Goal: Transaction & Acquisition: Purchase product/service

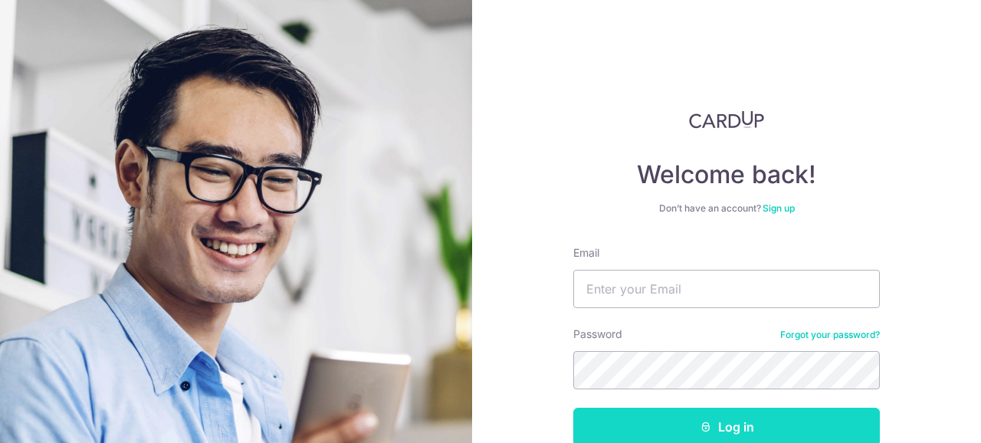
type input "[EMAIL_ADDRESS][DOMAIN_NAME]"
click at [773, 419] on button "Log in" at bounding box center [726, 427] width 307 height 38
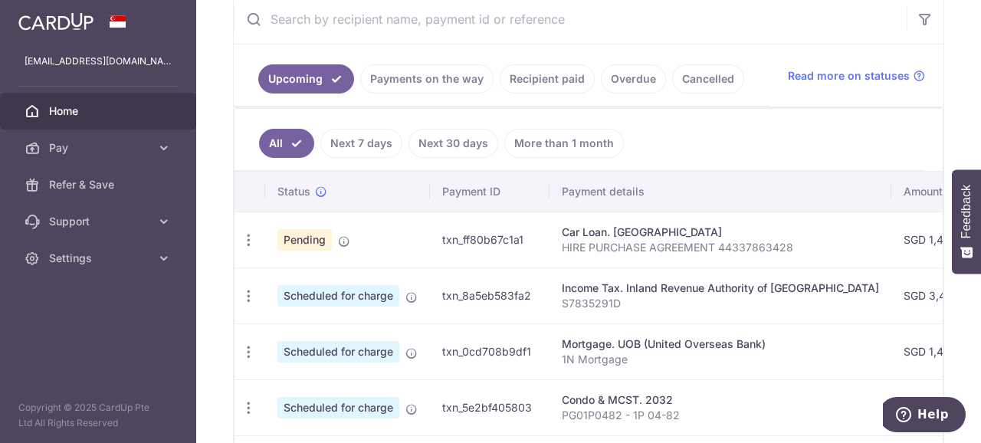
scroll to position [307, 0]
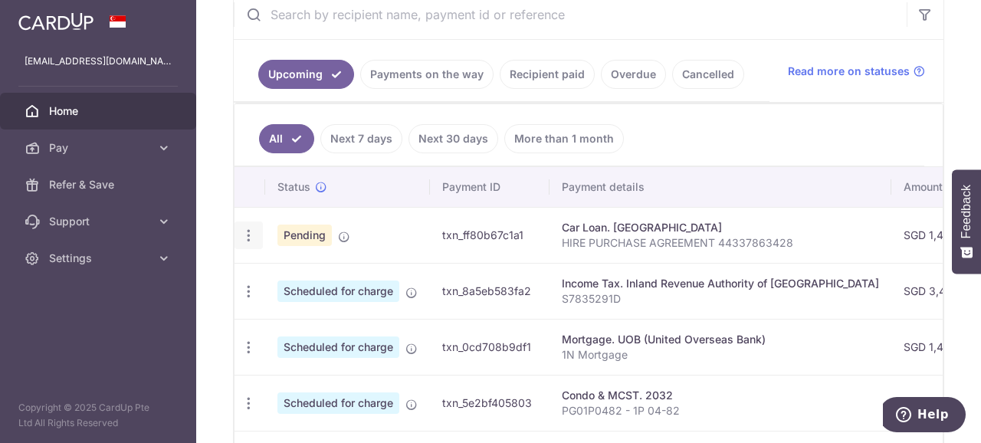
click at [242, 238] on icon "button" at bounding box center [249, 236] width 16 height 16
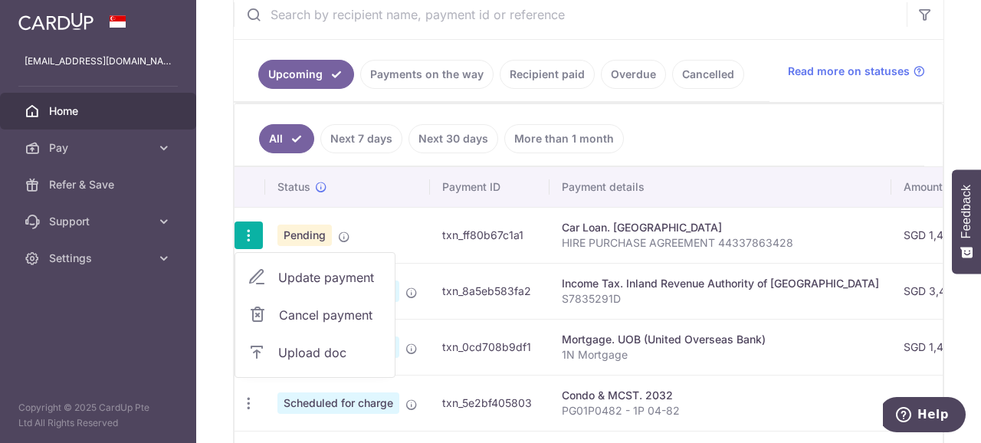
click at [324, 351] on span "Upload doc" at bounding box center [330, 352] width 104 height 18
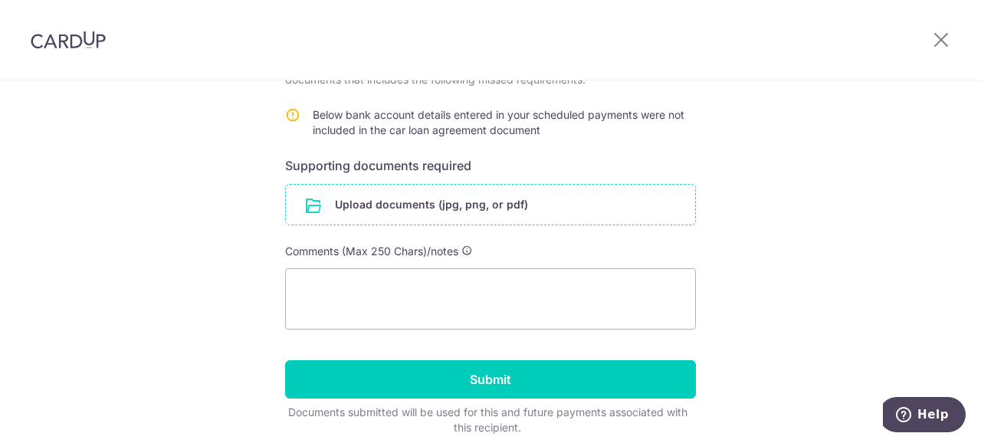
scroll to position [307, 0]
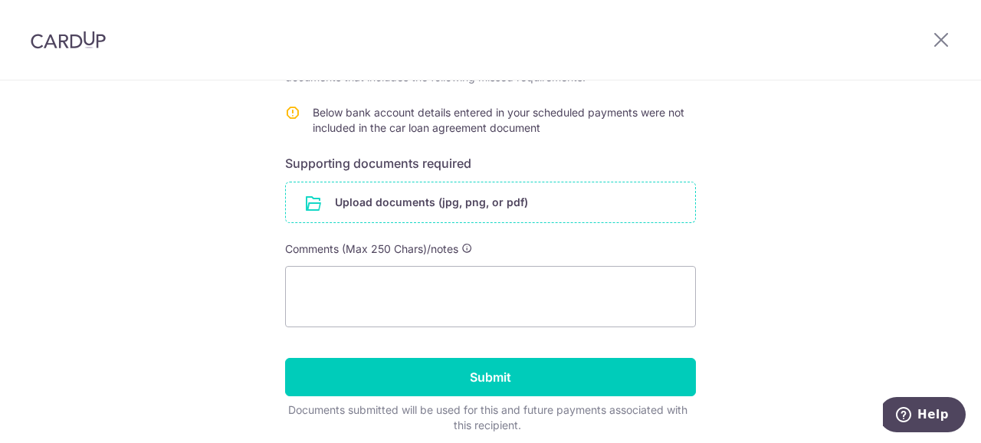
click at [434, 204] on input "file" at bounding box center [490, 202] width 409 height 40
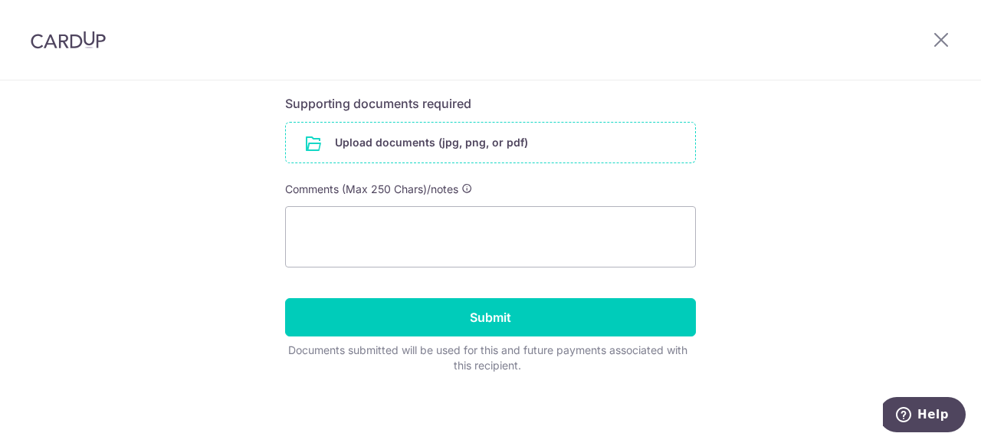
scroll to position [0, 0]
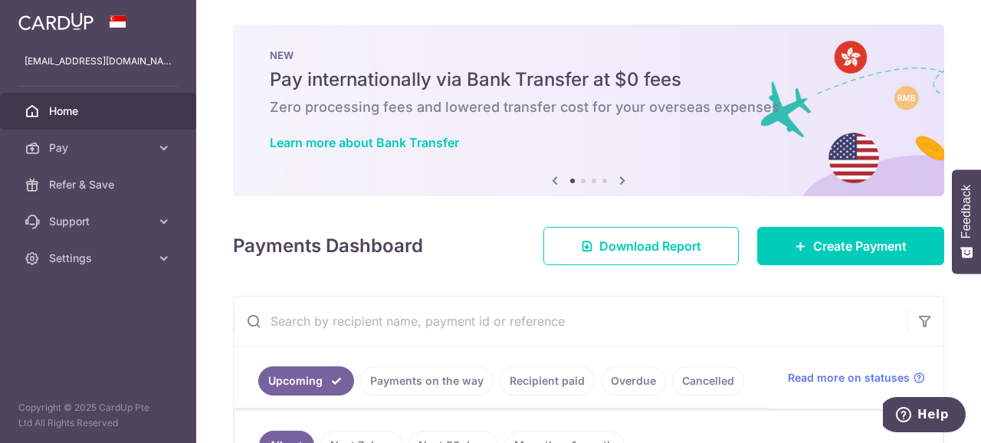
click at [831, 226] on div "Payments Dashboard Download Report Create Payment" at bounding box center [588, 243] width 711 height 44
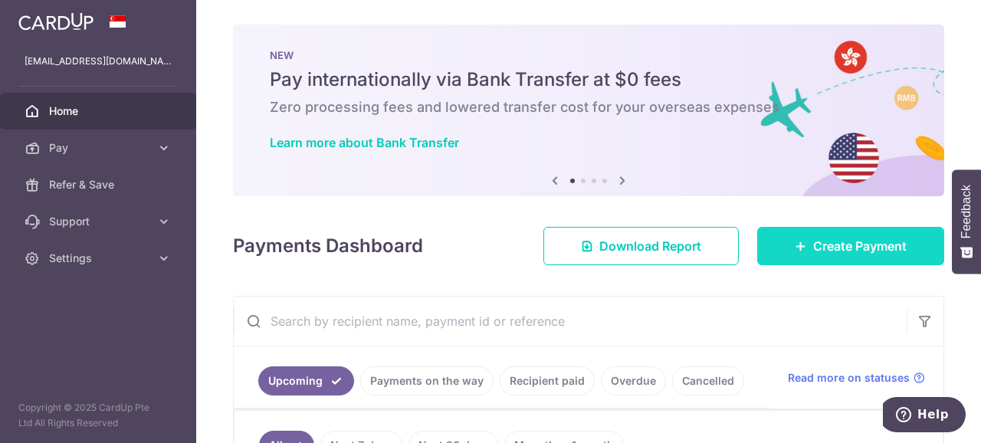
click at [830, 232] on link "Create Payment" at bounding box center [850, 246] width 187 height 38
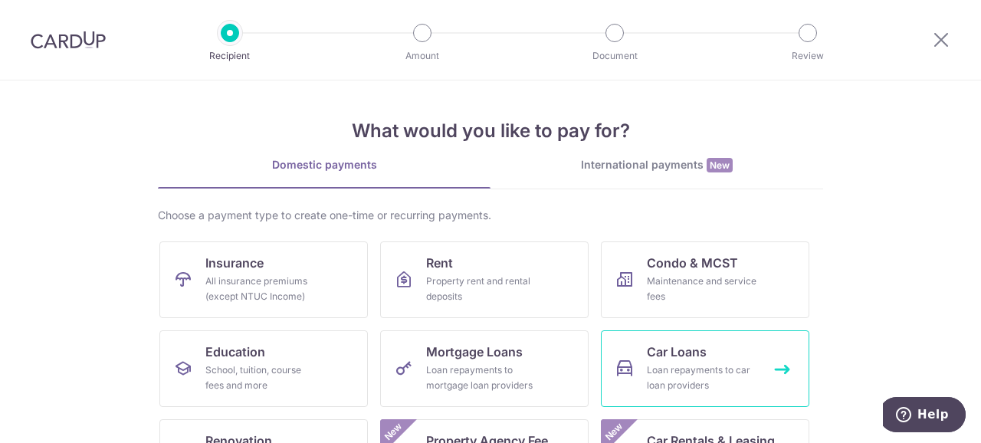
click at [672, 360] on link "Car Loans Loan repayments to car loan providers" at bounding box center [705, 368] width 209 height 77
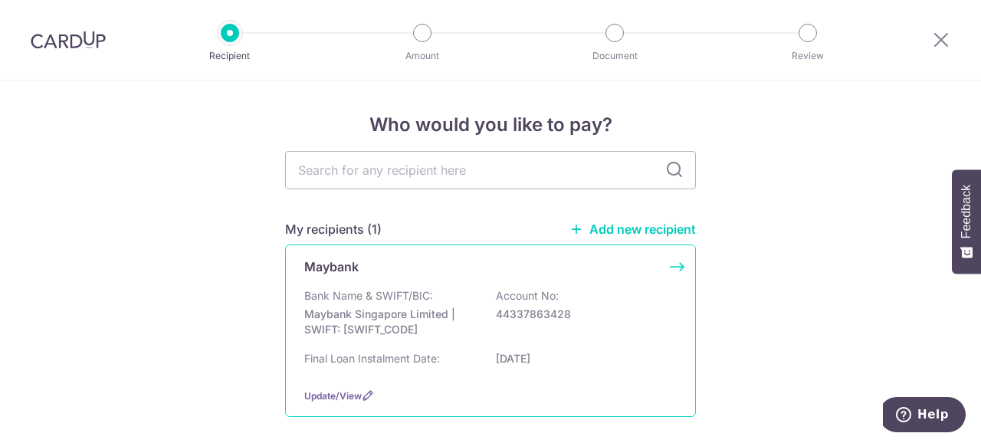
click at [395, 301] on p "Bank Name & SWIFT/BIC:" at bounding box center [368, 295] width 129 height 15
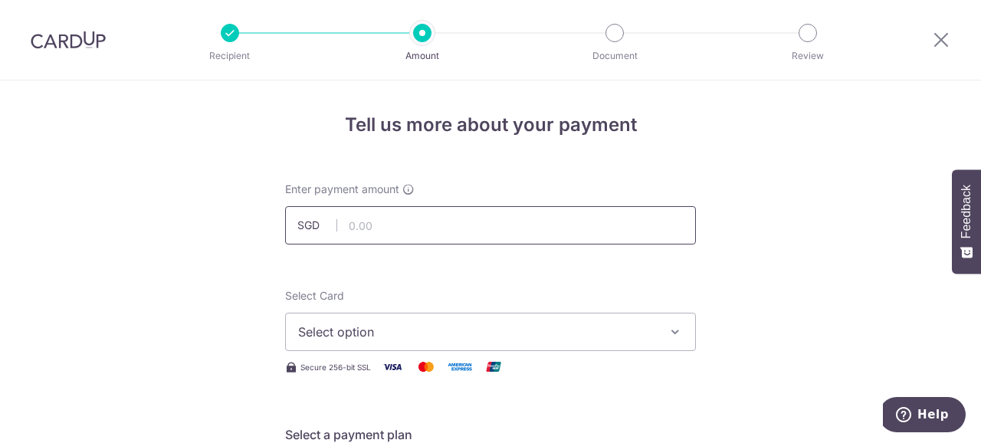
click at [412, 227] on input "text" at bounding box center [490, 225] width 411 height 38
type input "1,487.00"
click at [409, 324] on span "Select option" at bounding box center [476, 332] width 357 height 18
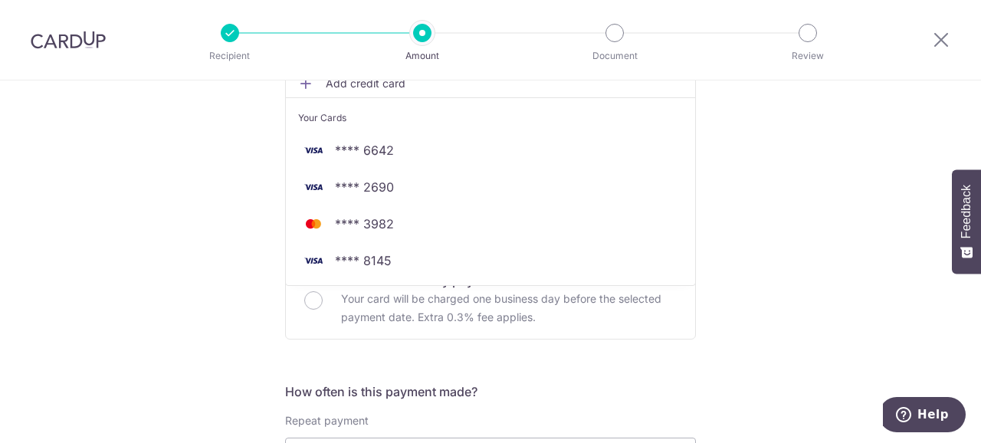
scroll to position [307, 0]
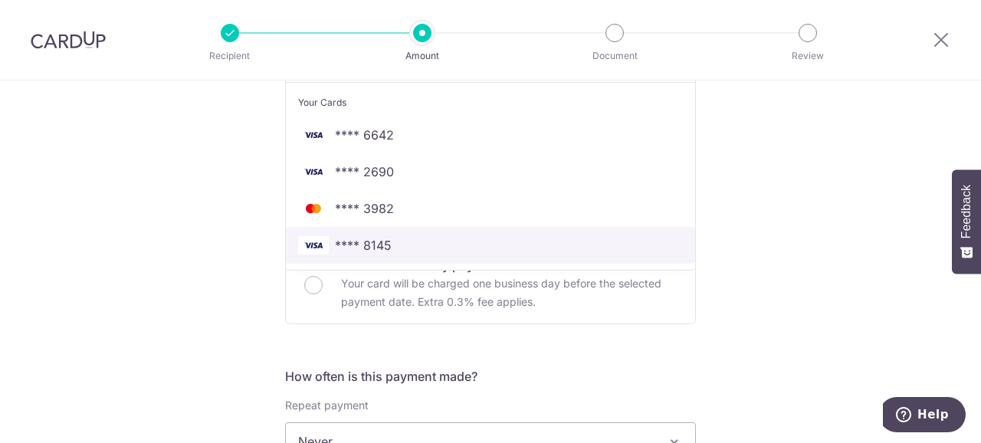
click at [372, 247] on span "**** 8145" at bounding box center [363, 245] width 57 height 18
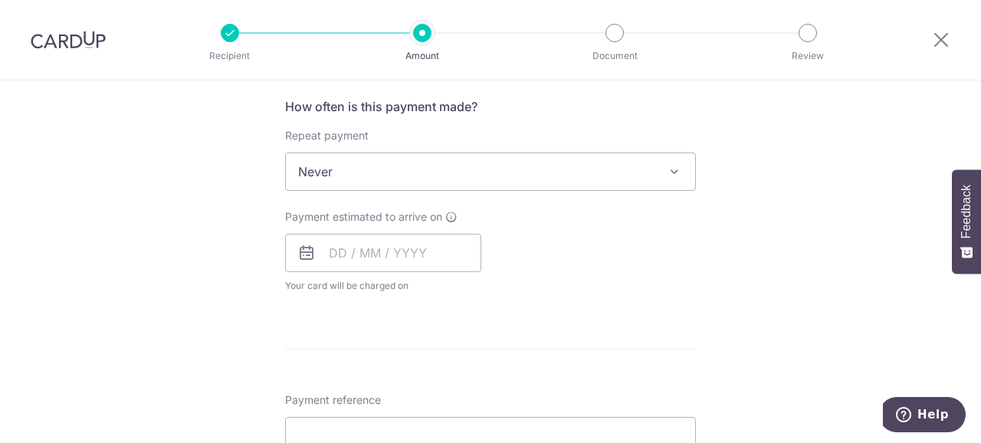
scroll to position [613, 0]
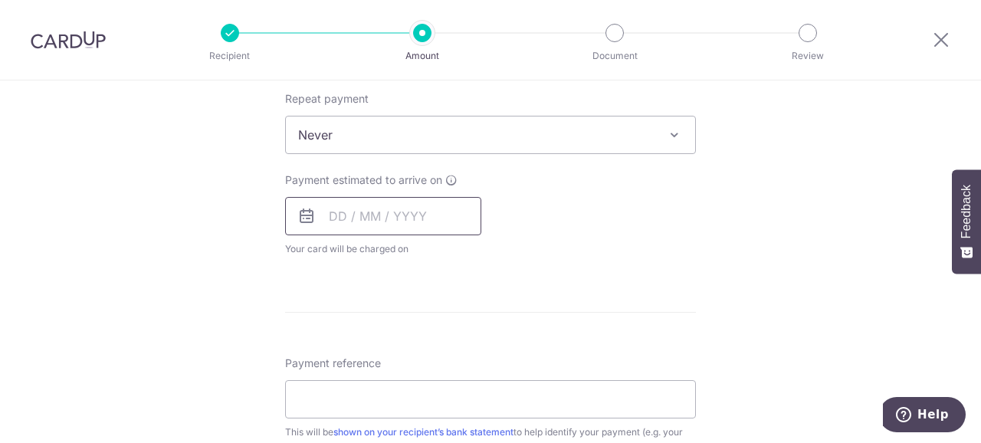
click at [378, 218] on input "text" at bounding box center [383, 216] width 196 height 38
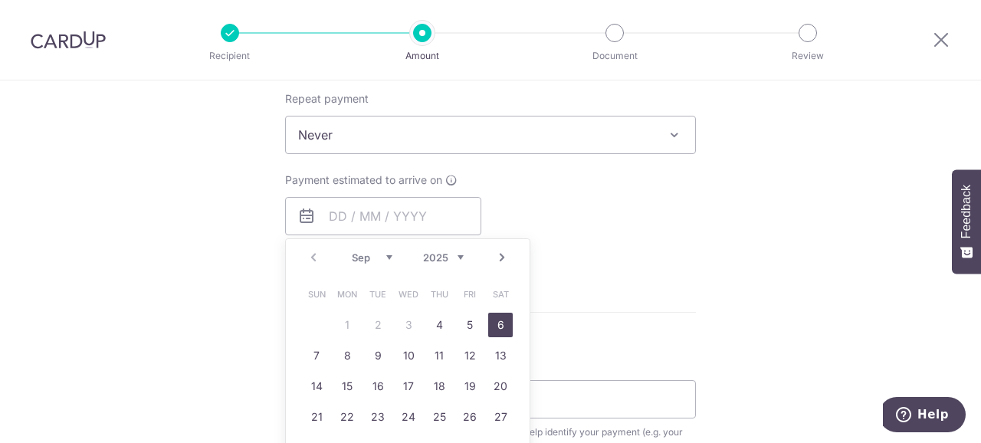
click at [497, 329] on link "6" at bounding box center [500, 325] width 25 height 25
type input "06/09/2025"
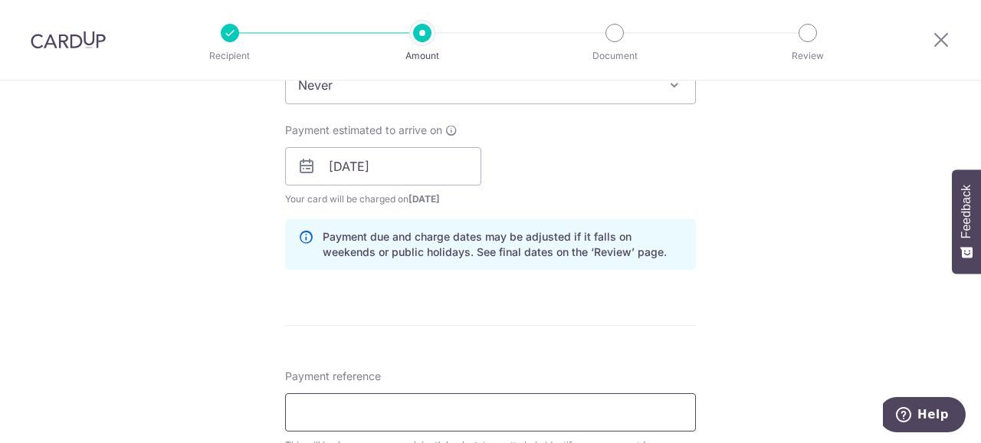
scroll to position [767, 0]
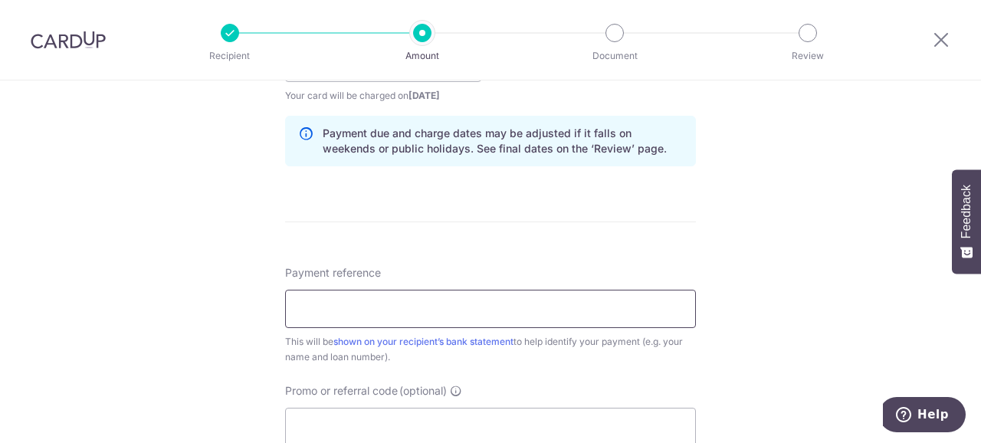
click at [425, 306] on input "Payment reference" at bounding box center [490, 309] width 411 height 38
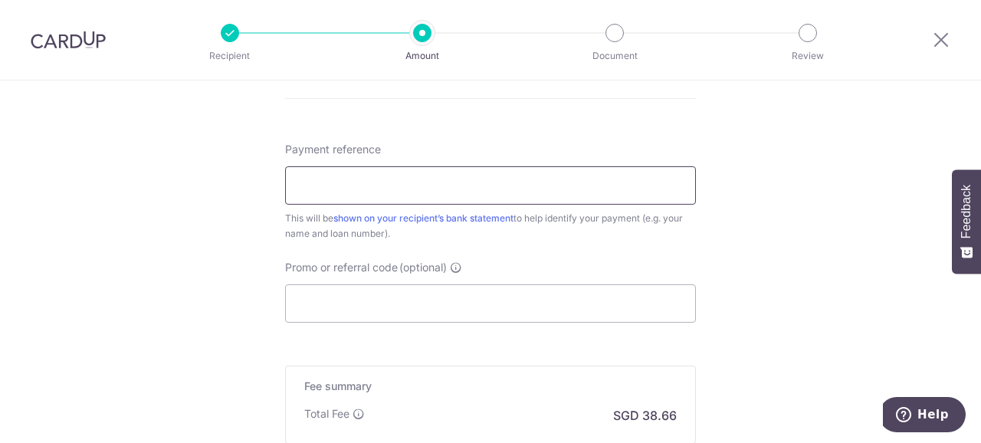
scroll to position [869, 0]
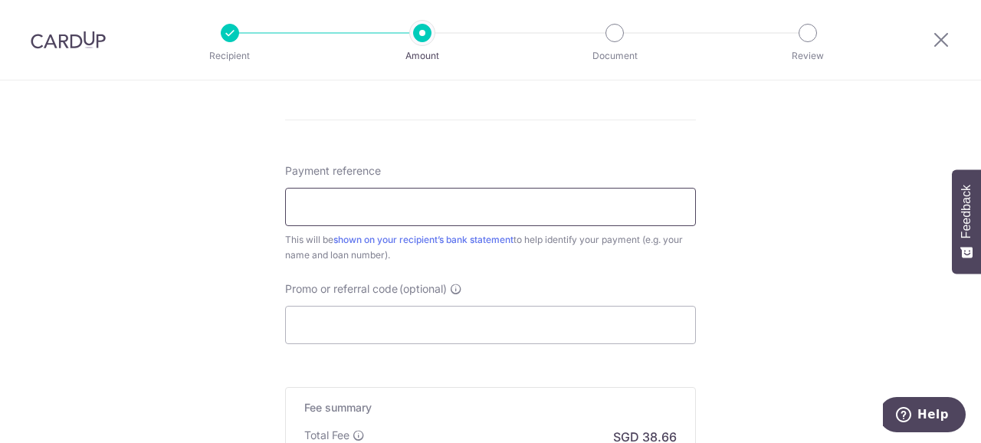
click at [415, 207] on input "Payment reference" at bounding box center [490, 207] width 411 height 38
type input "loyzhiyang"
click at [481, 323] on input "Promo or referral code (optional)" at bounding box center [490, 325] width 411 height 38
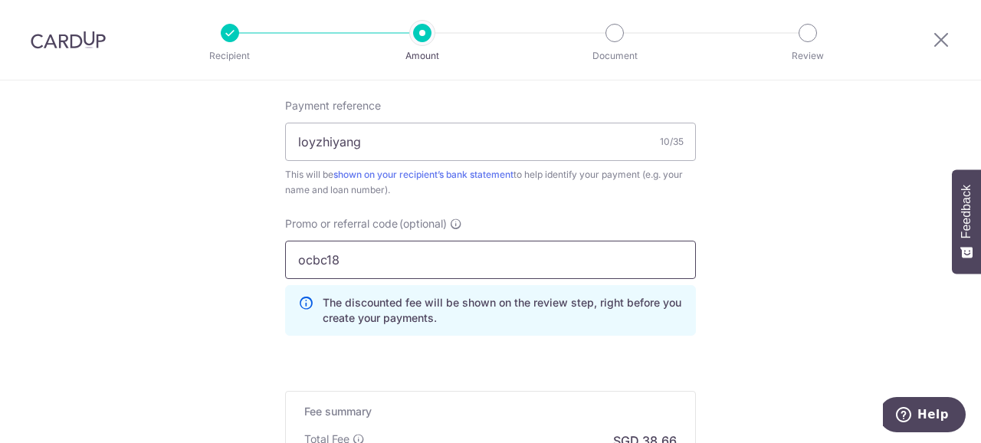
scroll to position [1022, 0]
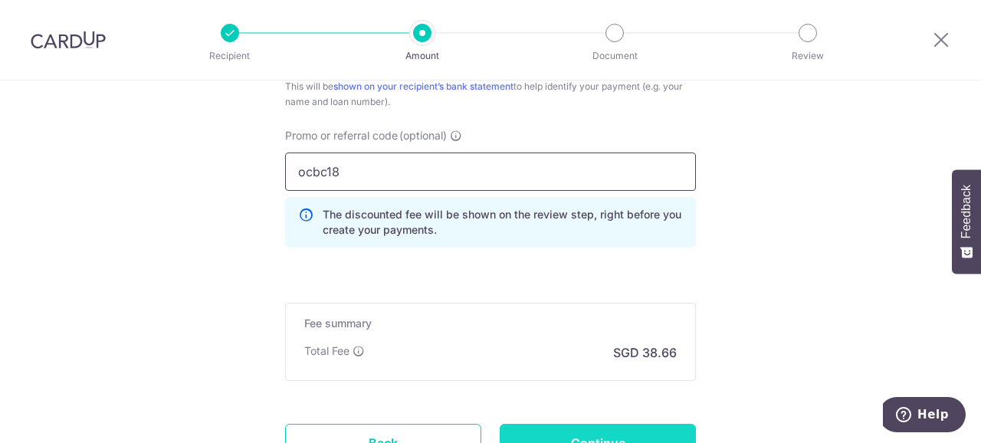
type input "ocbc18"
click at [628, 433] on input "Continue" at bounding box center [598, 443] width 196 height 38
type input "Create Schedule"
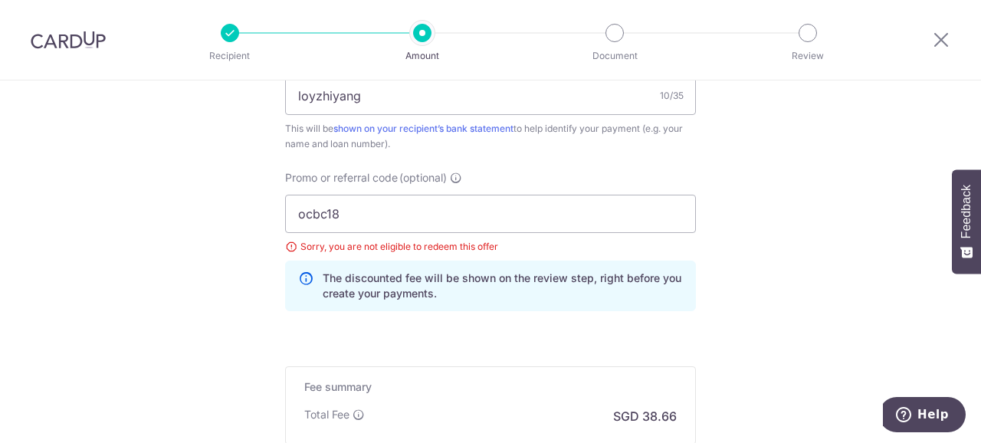
scroll to position [983, 0]
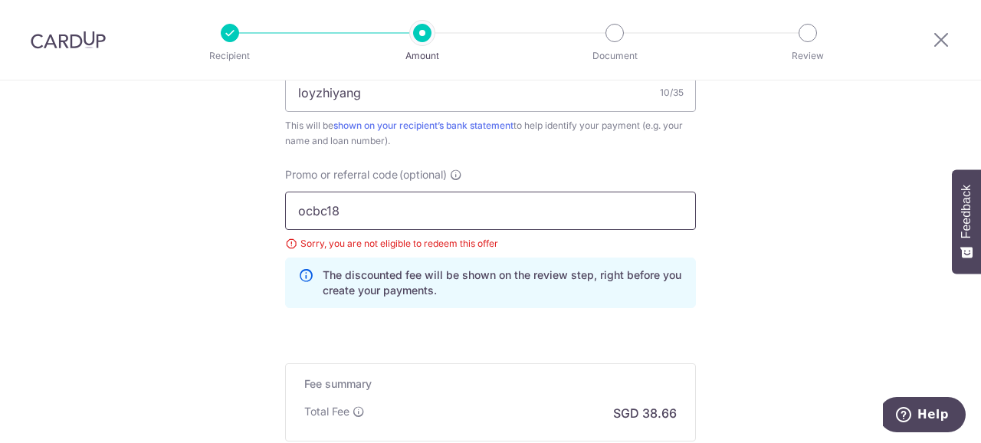
drag, startPoint x: 285, startPoint y: 205, endPoint x: 195, endPoint y: 203, distance: 90.5
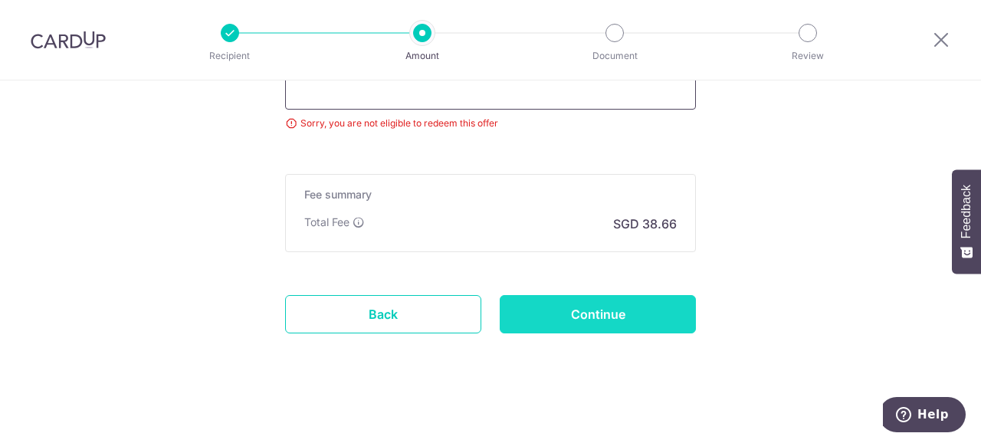
scroll to position [1105, 0]
click at [610, 304] on input "Continue" at bounding box center [598, 313] width 196 height 38
type input "Update Schedule"
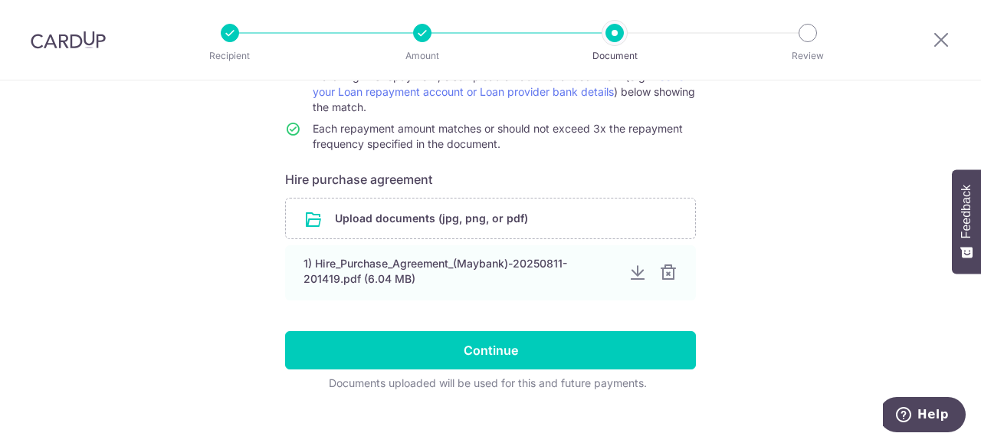
scroll to position [204, 0]
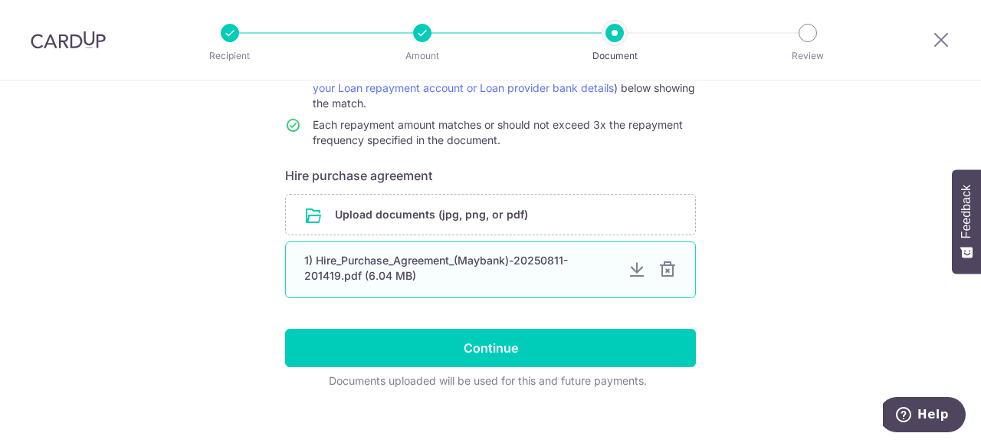
click at [460, 281] on div "1) Hire_Purchase_Agreement_(Maybank)-20250811-201419.pdf (6.04 MB)" at bounding box center [459, 268] width 311 height 31
click at [634, 267] on div at bounding box center [637, 270] width 18 height 18
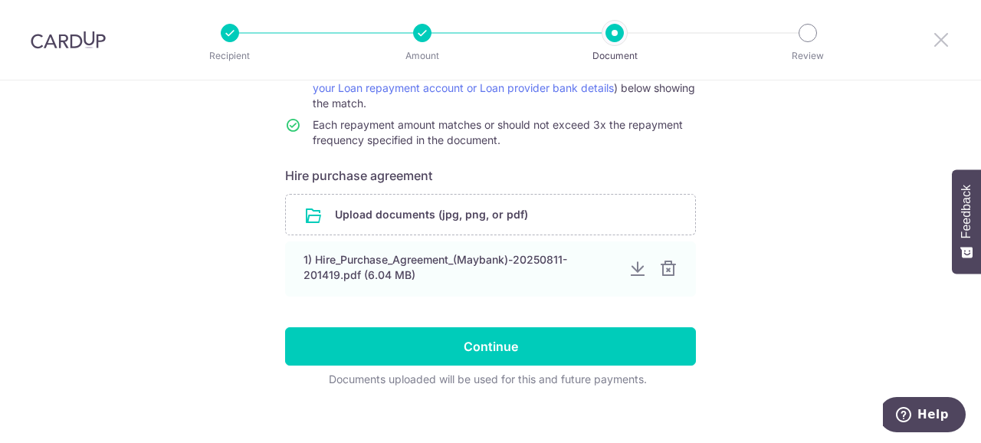
click at [946, 44] on icon at bounding box center [941, 39] width 18 height 19
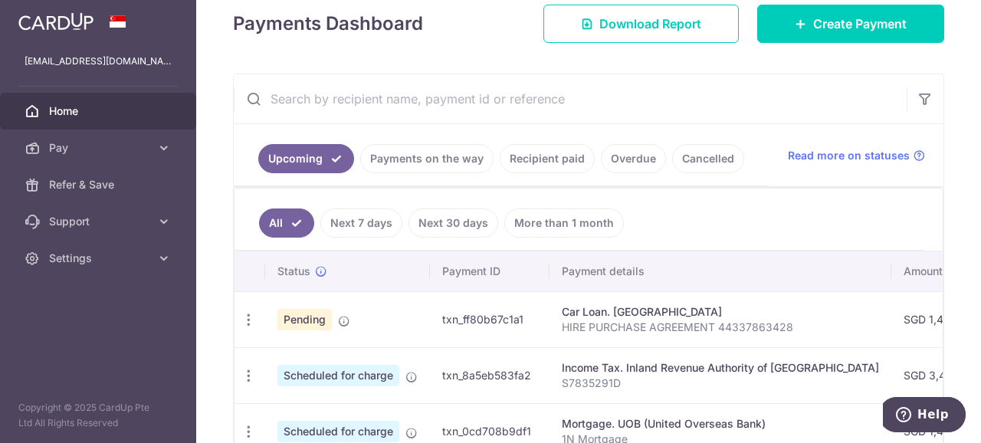
scroll to position [204, 0]
click at [619, 320] on p "HIRE PURCHASE AGREEMENT 44337863428" at bounding box center [720, 327] width 317 height 15
click at [245, 317] on icon "button" at bounding box center [249, 320] width 16 height 16
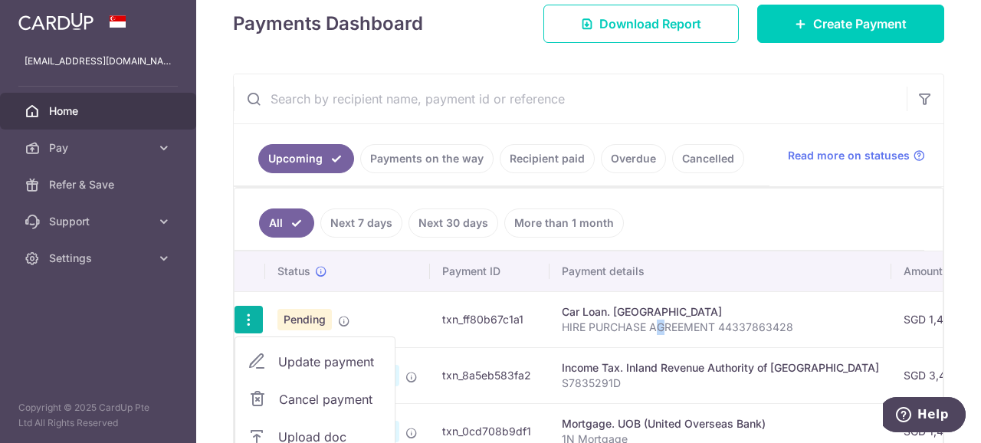
drag, startPoint x: 664, startPoint y: 322, endPoint x: 624, endPoint y: 325, distance: 40.0
click at [631, 325] on p "HIRE PURCHASE AGREEMENT 44337863428" at bounding box center [720, 327] width 317 height 15
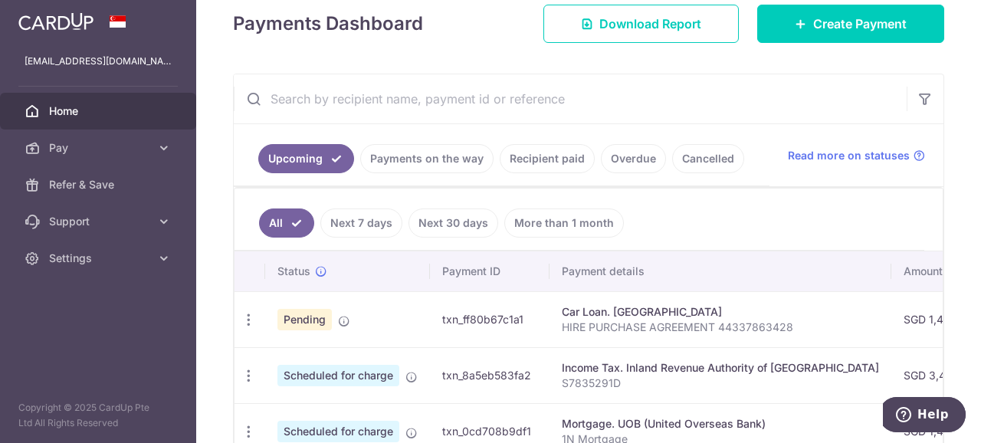
drag, startPoint x: 464, startPoint y: 316, endPoint x: 365, endPoint y: 301, distance: 100.0
click at [463, 316] on td "txn_ff80b67c1a1" at bounding box center [490, 319] width 120 height 56
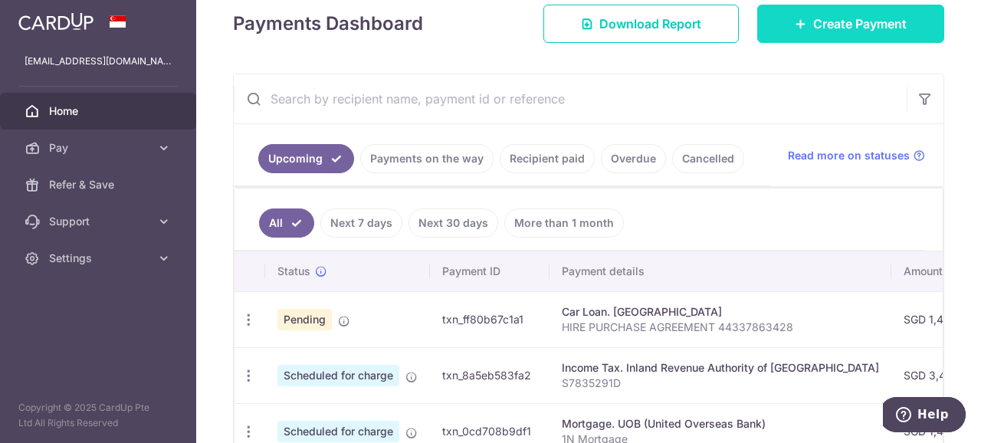
click at [831, 18] on span "Create Payment" at bounding box center [860, 24] width 94 height 18
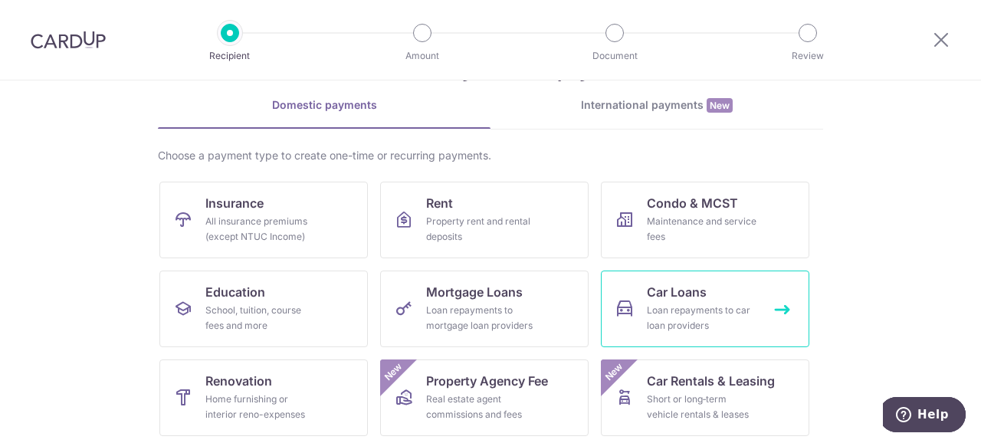
scroll to position [102, 0]
